Goal: Task Accomplishment & Management: Manage account settings

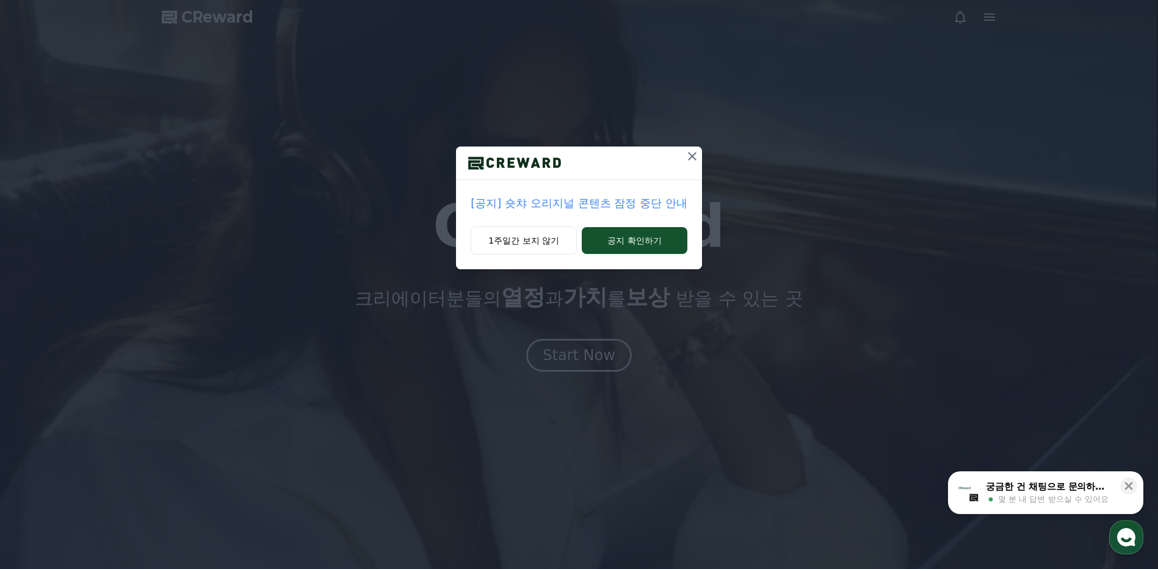
click at [688, 156] on icon at bounding box center [692, 156] width 15 height 15
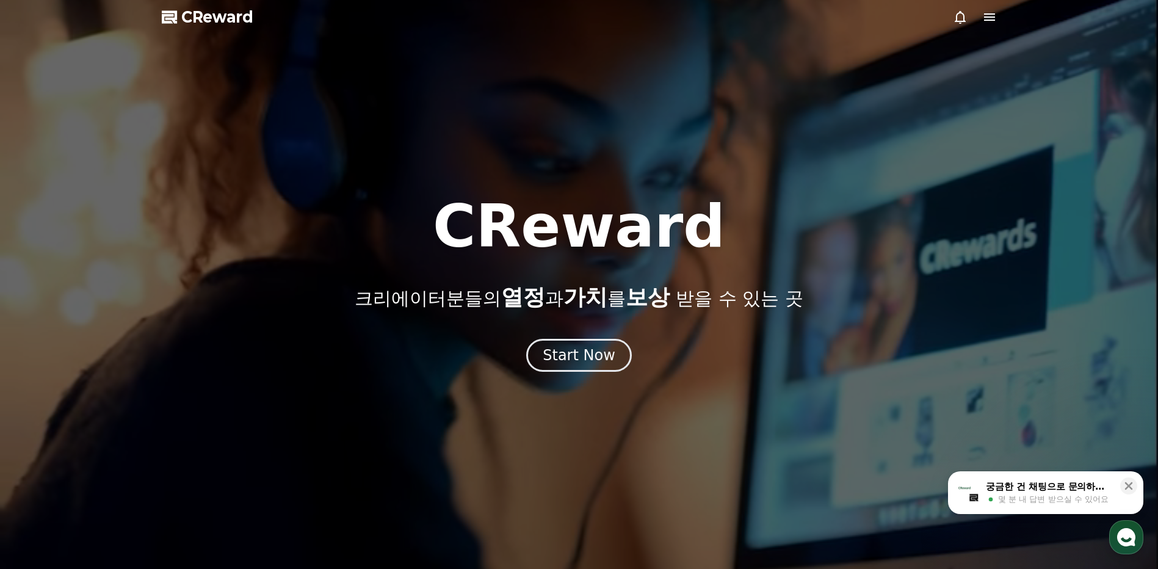
click at [990, 21] on icon at bounding box center [989, 17] width 15 height 15
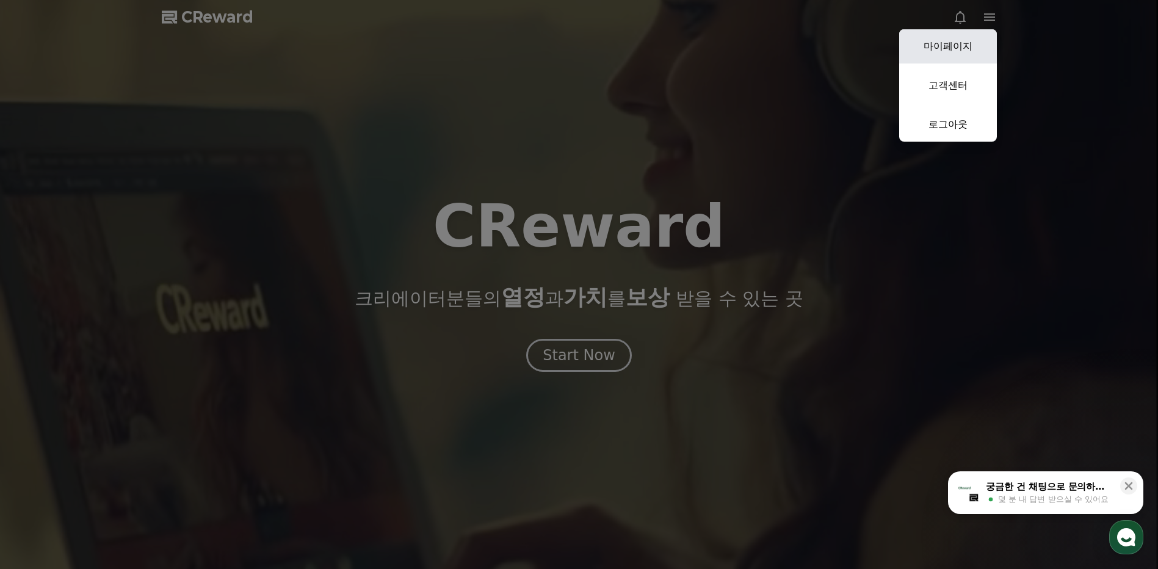
click at [980, 41] on link "마이페이지" at bounding box center [948, 46] width 98 height 34
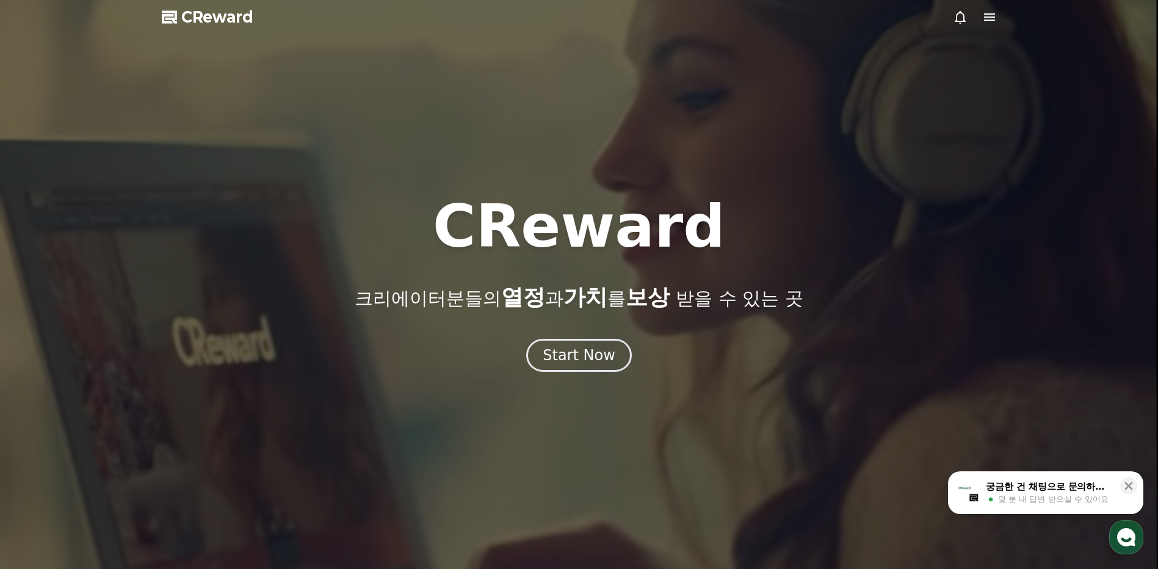
select select "**********"
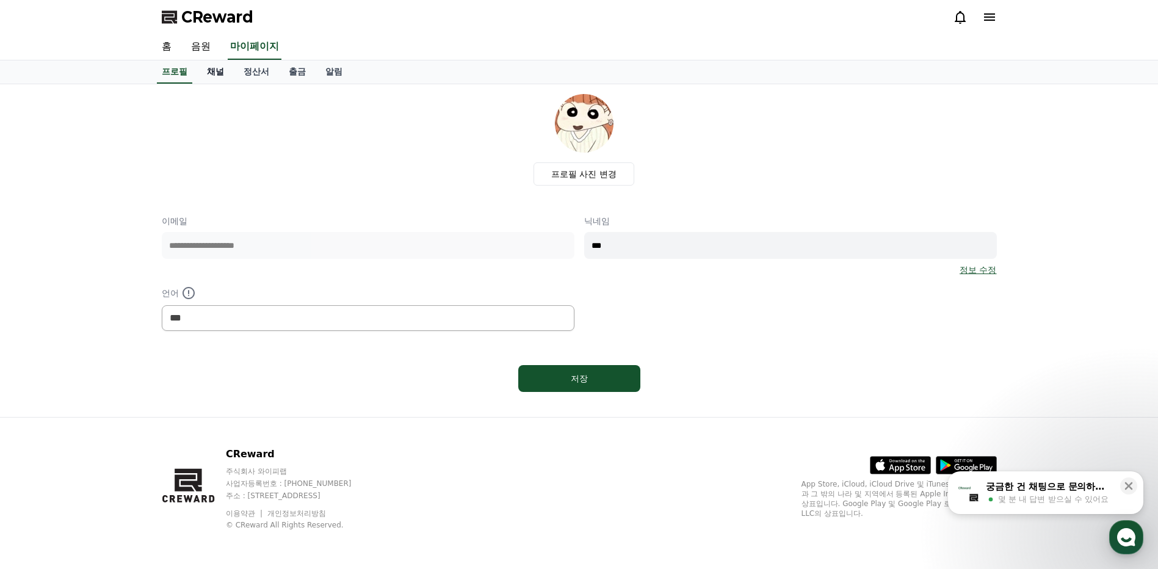
click at [231, 73] on link "채널" at bounding box center [215, 71] width 37 height 23
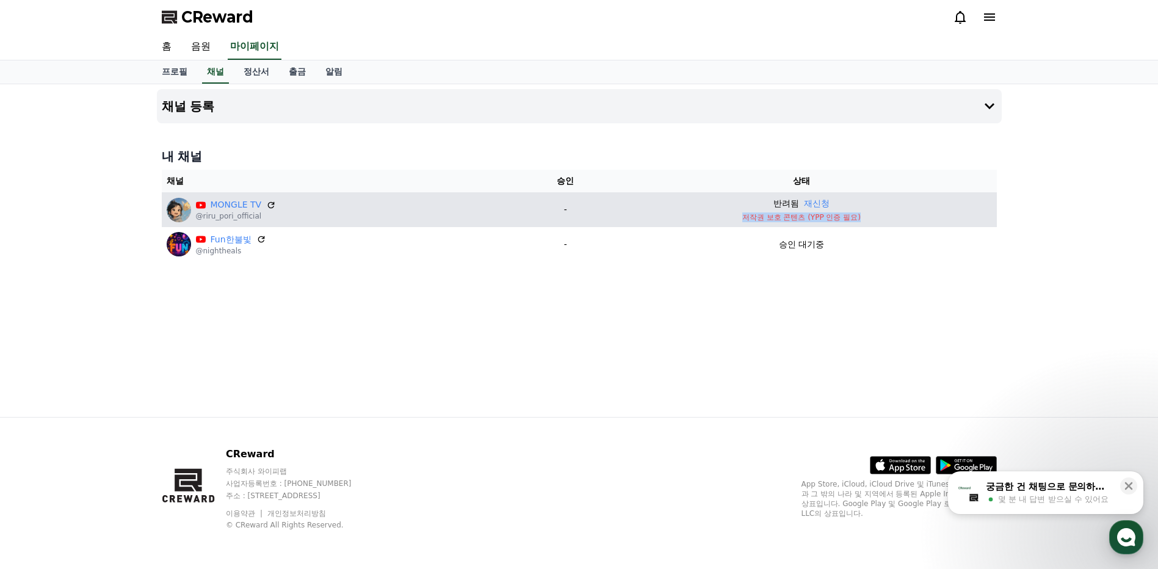
drag, startPoint x: 877, startPoint y: 217, endPoint x: 686, endPoint y: 217, distance: 191.1
click at [686, 217] on p "저작권 보호 콘텐츠 (YPP 인증 필요)" at bounding box center [801, 217] width 380 height 10
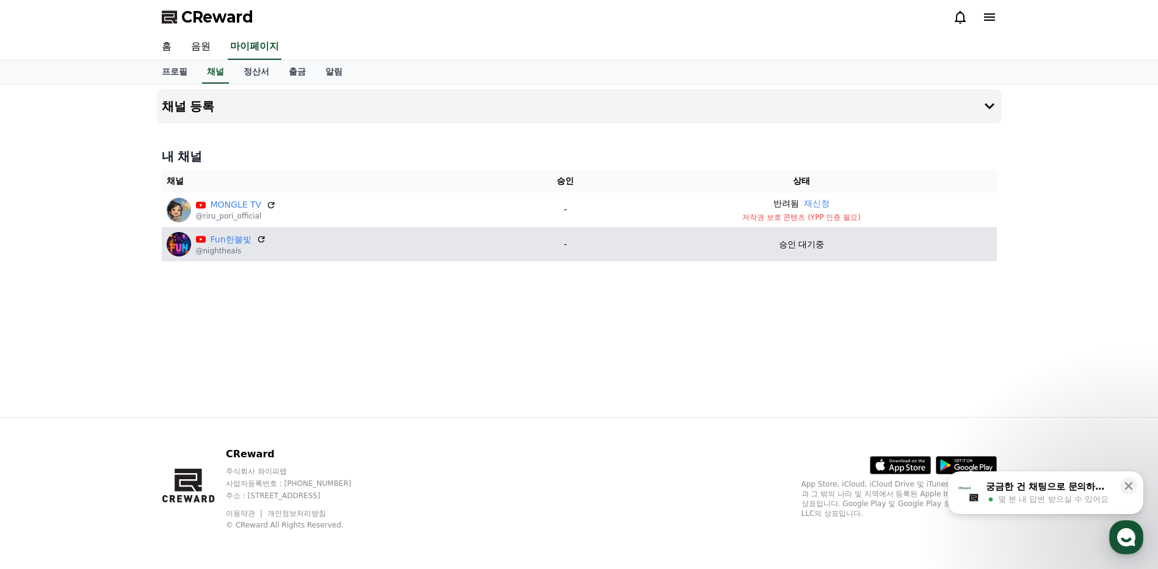
drag, startPoint x: 686, startPoint y: 217, endPoint x: 673, endPoint y: 247, distance: 32.5
click at [673, 247] on div "승인 대기중" at bounding box center [801, 244] width 380 height 13
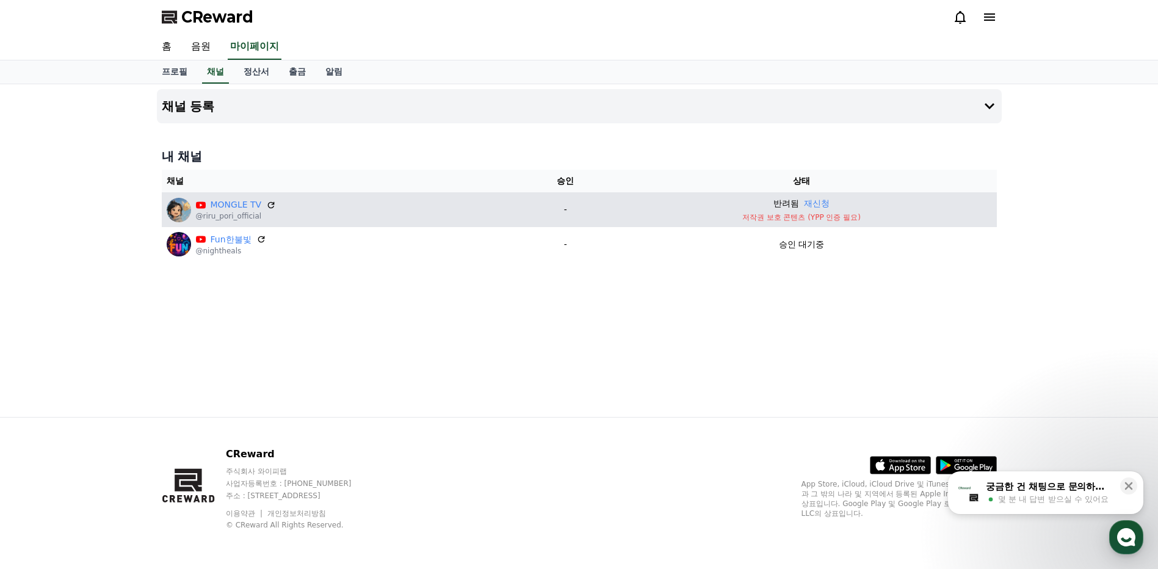
click at [749, 220] on p "저작권 보호 콘텐츠 (YPP 인증 필요)" at bounding box center [801, 217] width 380 height 10
drag, startPoint x: 731, startPoint y: 219, endPoint x: 890, endPoint y: 219, distance: 159.4
click at [890, 219] on p "저작권 보호 콘텐츠 (YPP 인증 필요)" at bounding box center [801, 217] width 380 height 10
copy p "저작권 보호 콘텐츠 (YPP 인증 필요)"
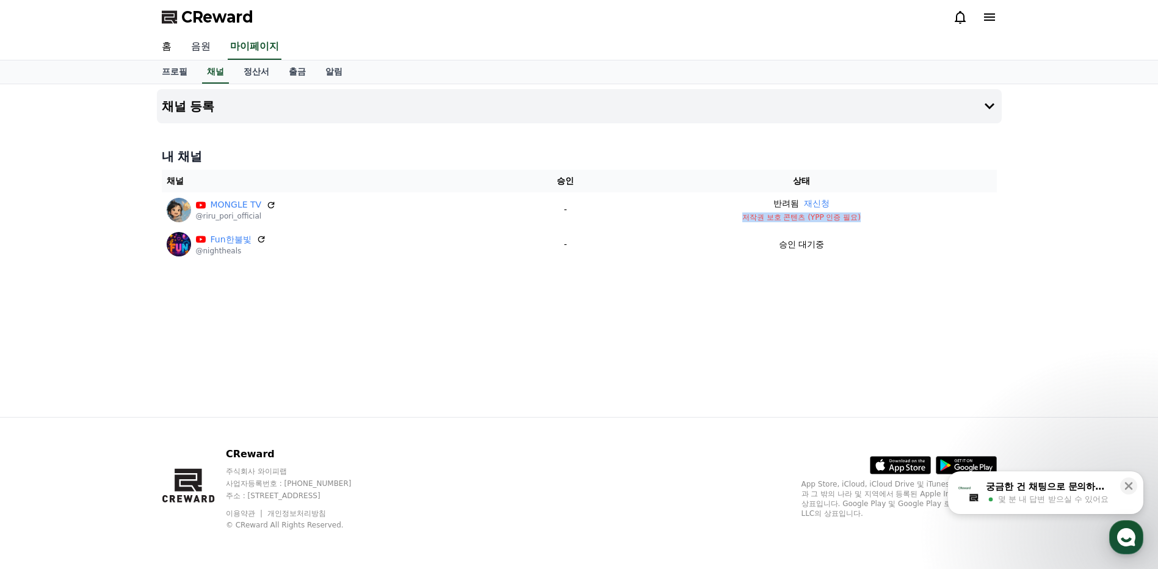
click at [202, 47] on link "음원" at bounding box center [200, 47] width 39 height 26
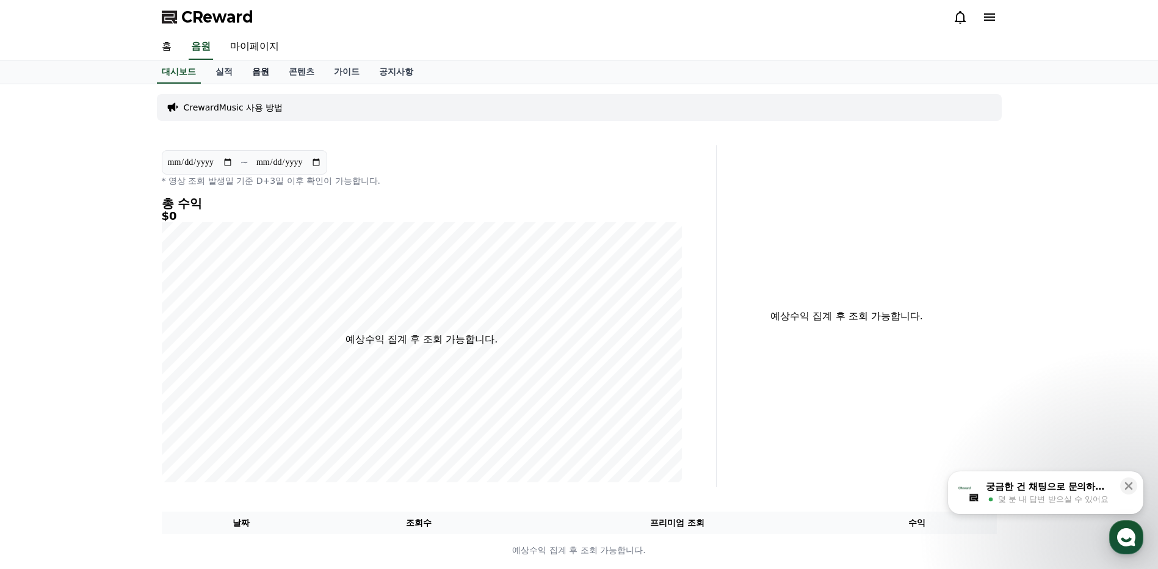
click at [264, 67] on link "음원" at bounding box center [260, 71] width 37 height 23
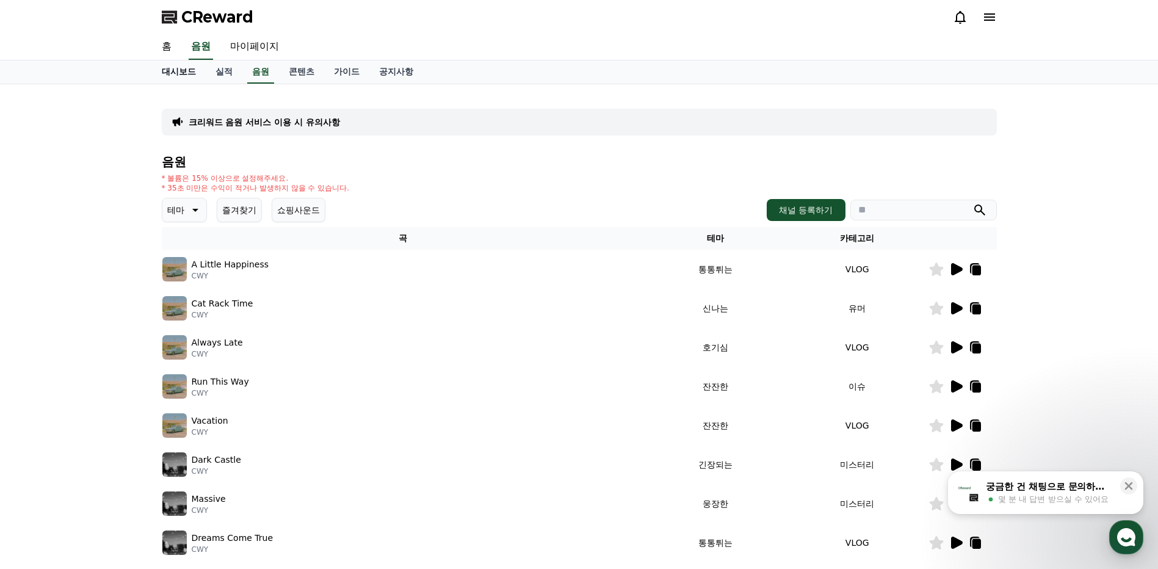
click at [165, 50] on link "홈" at bounding box center [166, 47] width 29 height 26
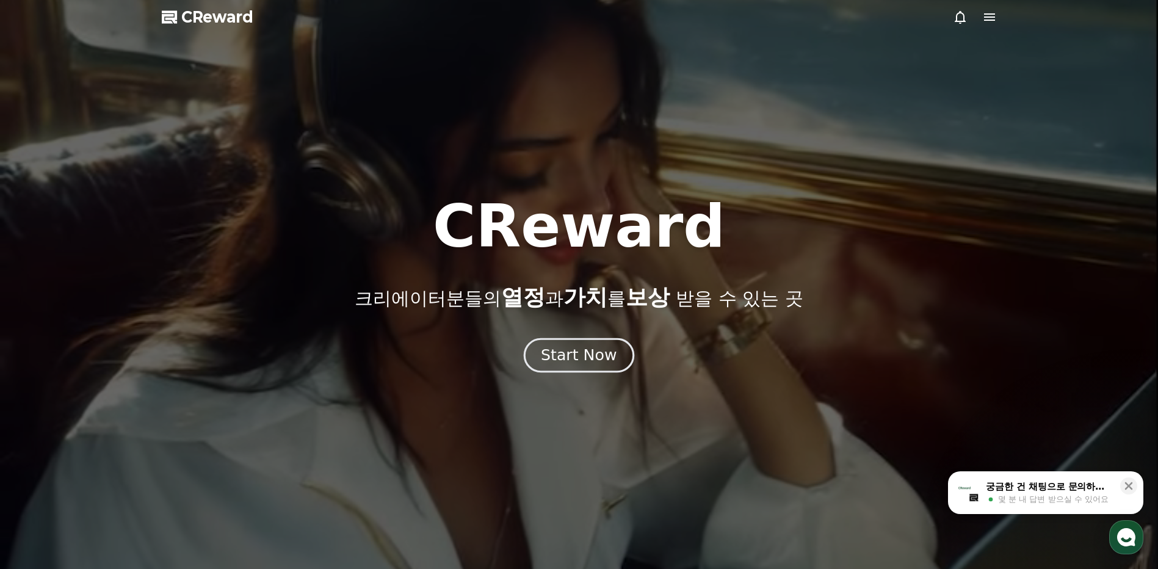
click at [588, 344] on button "Start Now" at bounding box center [579, 355] width 111 height 35
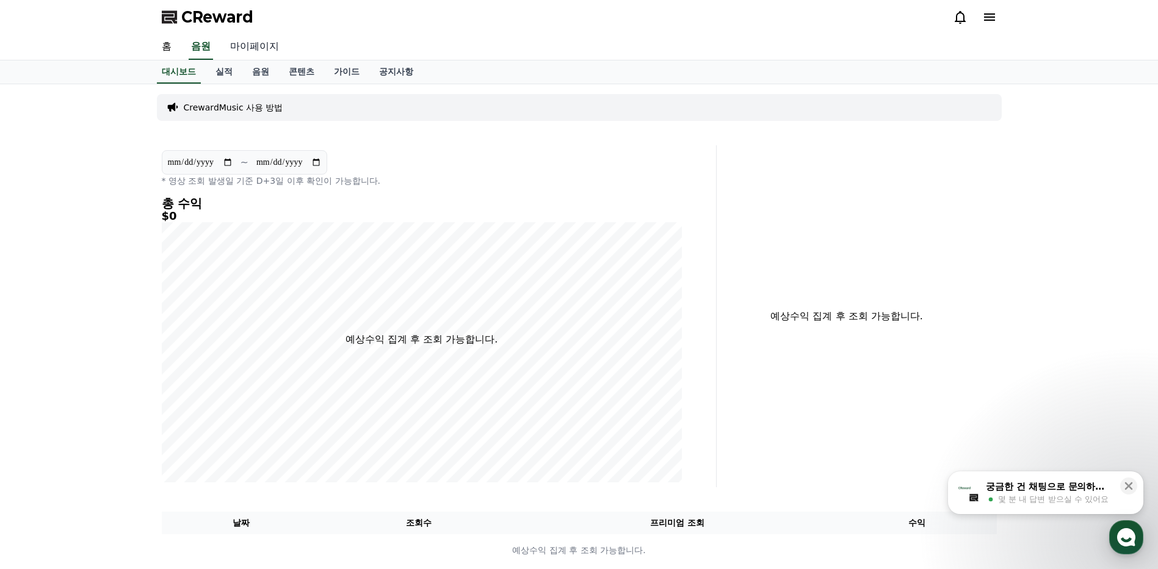
click at [262, 57] on link "마이페이지" at bounding box center [254, 47] width 68 height 26
select select "**********"
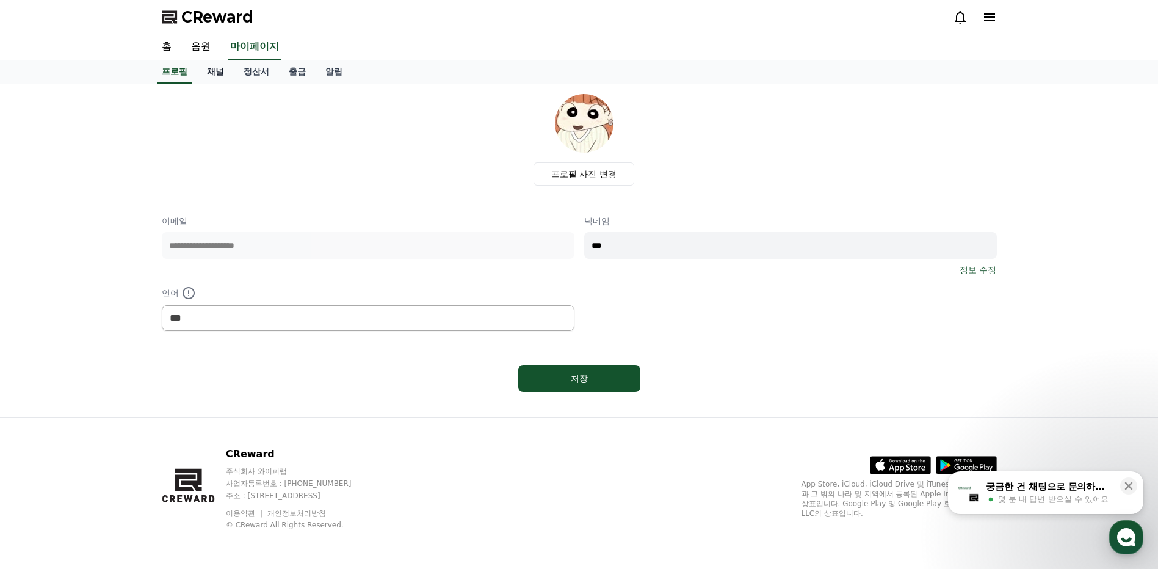
click at [216, 75] on link "채널" at bounding box center [215, 71] width 37 height 23
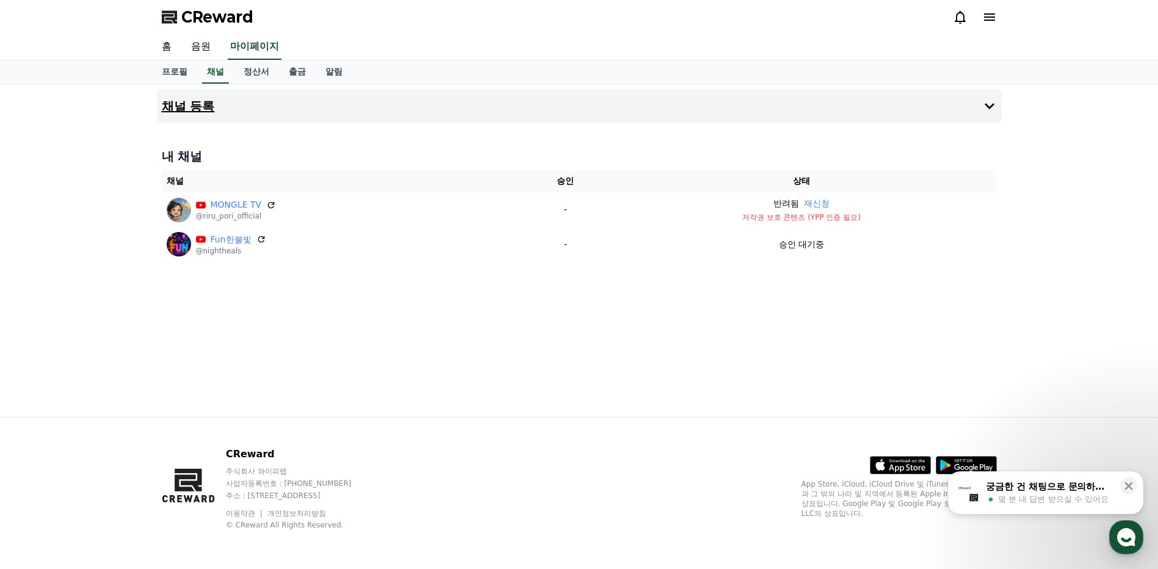
click at [985, 106] on icon at bounding box center [989, 106] width 15 height 15
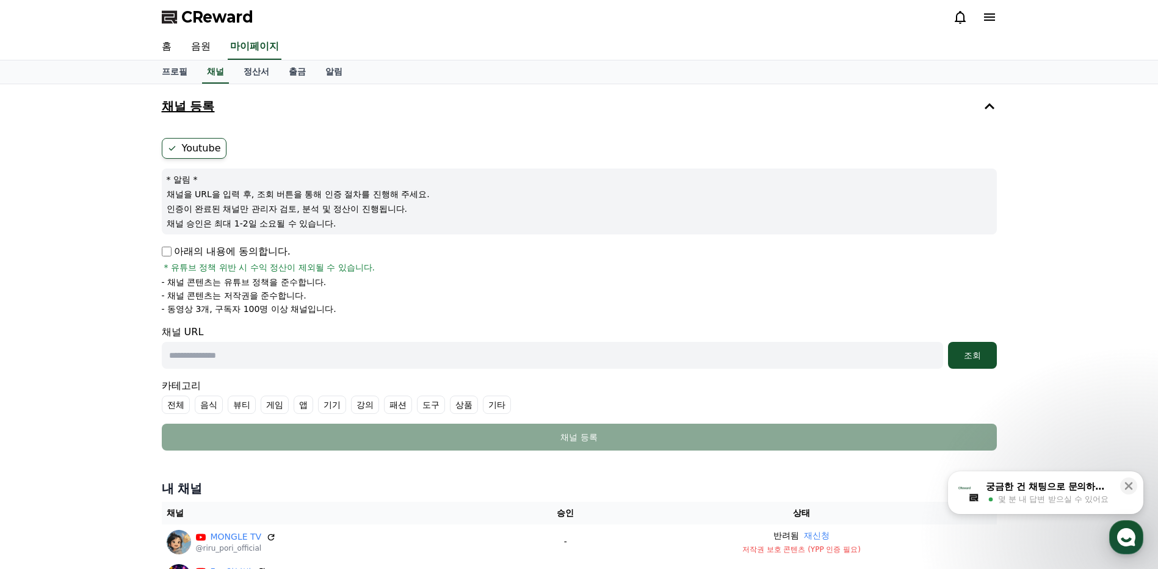
click at [210, 254] on p "아래의 내용에 동의합니다." at bounding box center [226, 251] width 129 height 15
click at [164, 245] on p "아래의 내용에 동의합니다." at bounding box center [226, 251] width 129 height 15
click at [233, 360] on input "text" at bounding box center [553, 355] width 782 height 27
